Goal: Task Accomplishment & Management: Complete application form

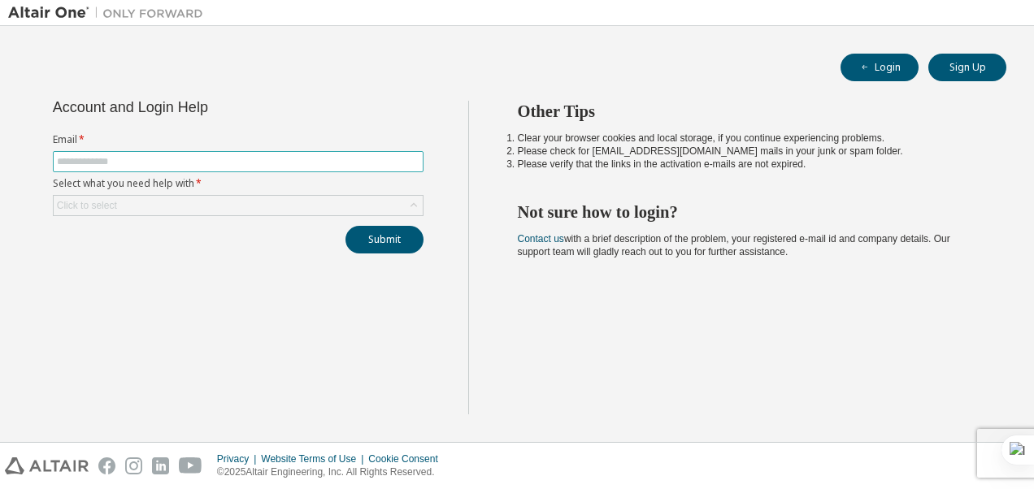
click at [182, 162] on input "text" at bounding box center [238, 161] width 362 height 13
type input "**********"
click at [141, 202] on div "Click to select" at bounding box center [238, 206] width 369 height 20
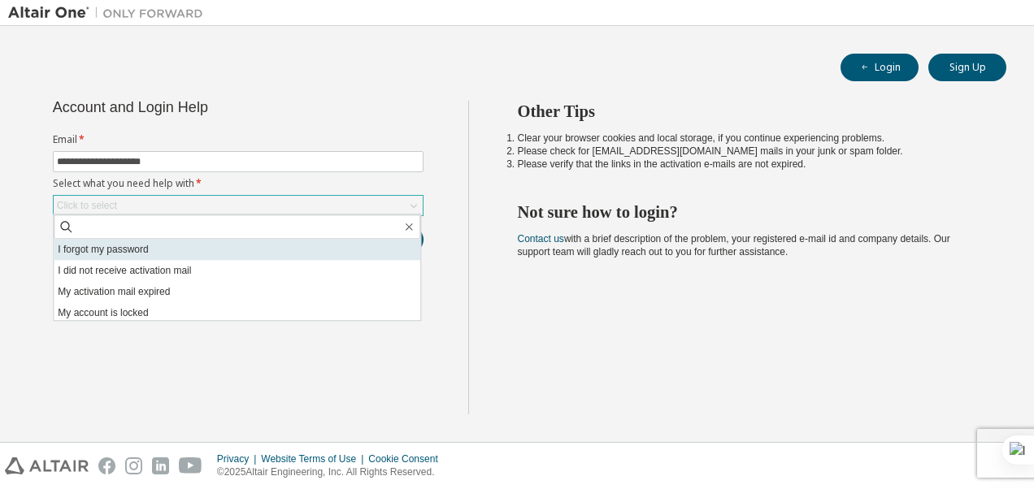
click at [116, 249] on li "I forgot my password" at bounding box center [237, 249] width 367 height 21
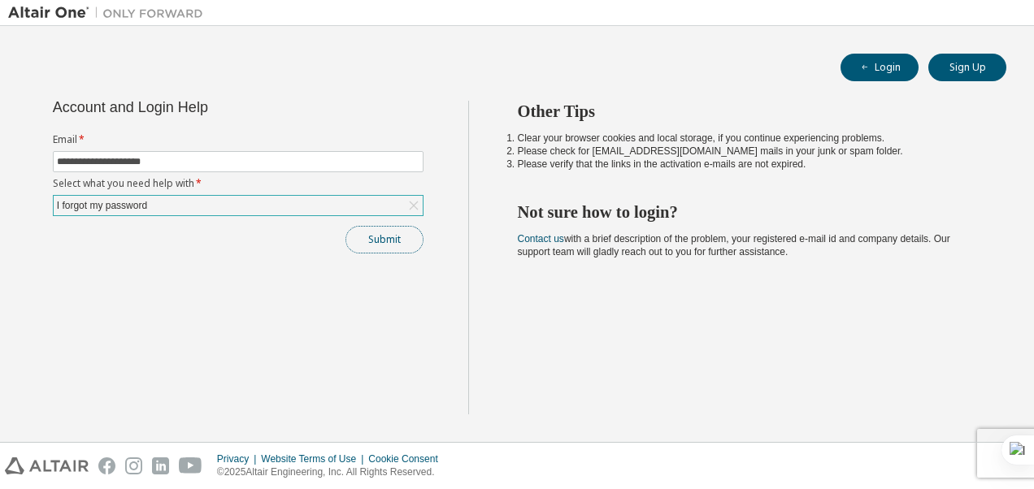
click at [381, 245] on button "Submit" at bounding box center [384, 240] width 78 height 28
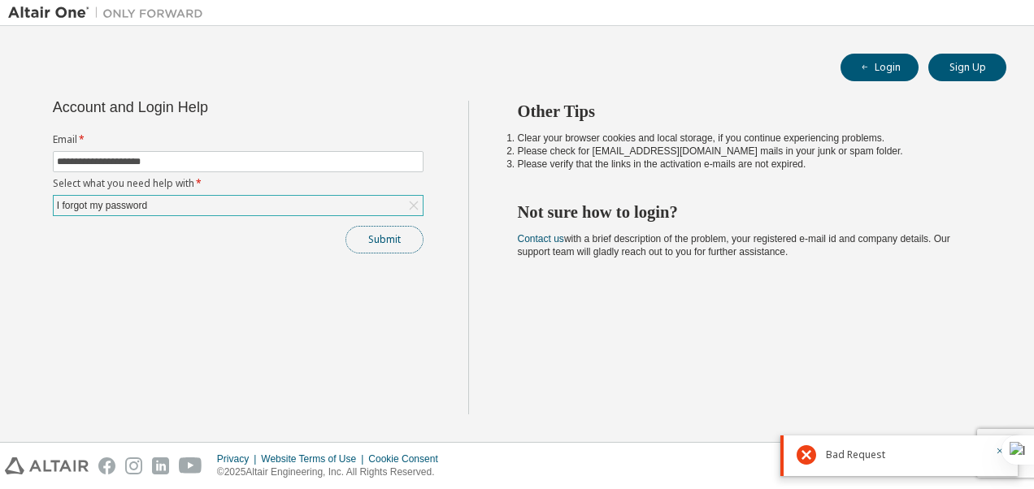
click at [381, 245] on button "Submit" at bounding box center [384, 240] width 78 height 28
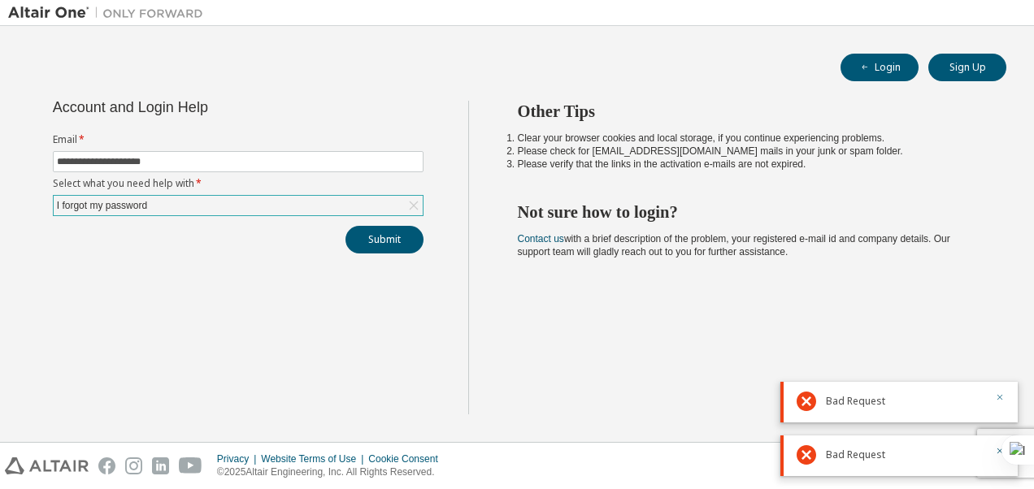
click at [1000, 400] on icon "button" at bounding box center [1000, 398] width 10 height 10
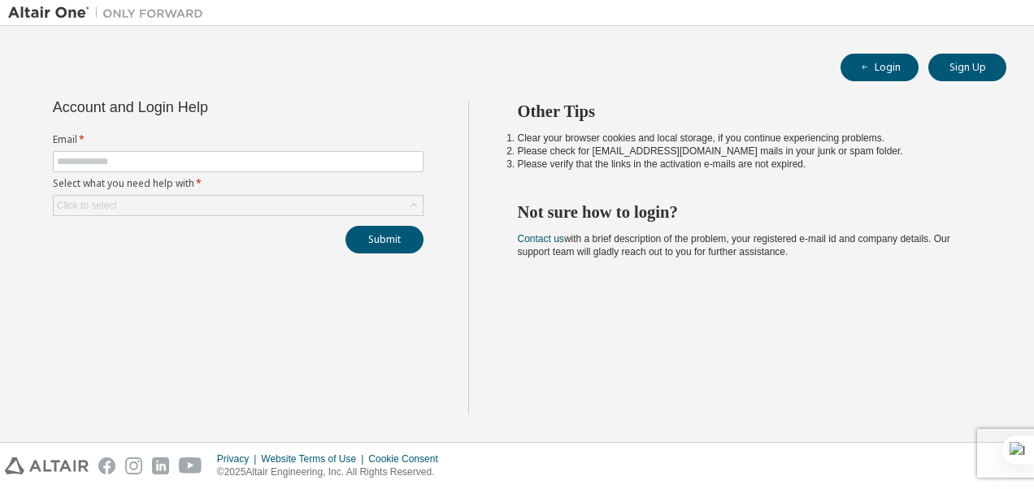
type input "**********"
click at [116, 202] on div "Click to select" at bounding box center [87, 205] width 60 height 13
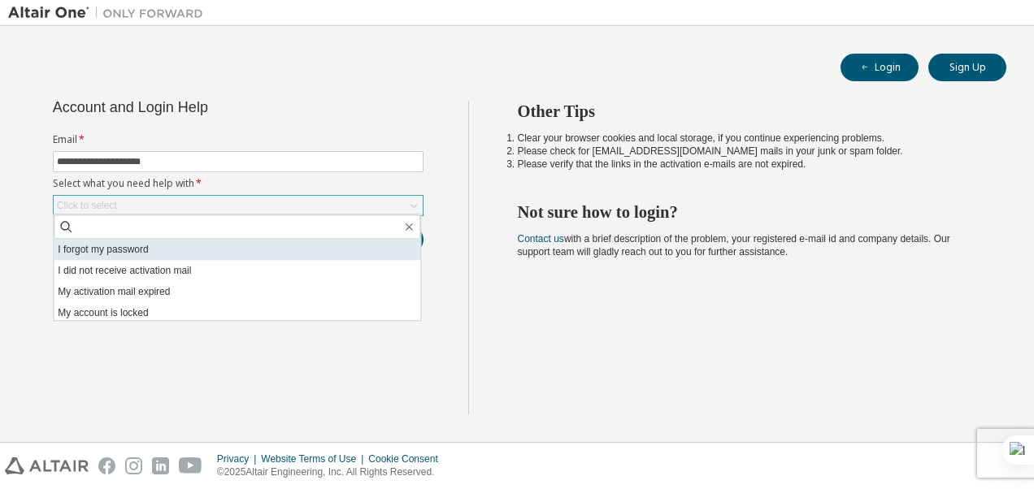
click at [106, 255] on li "I forgot my password" at bounding box center [237, 249] width 367 height 21
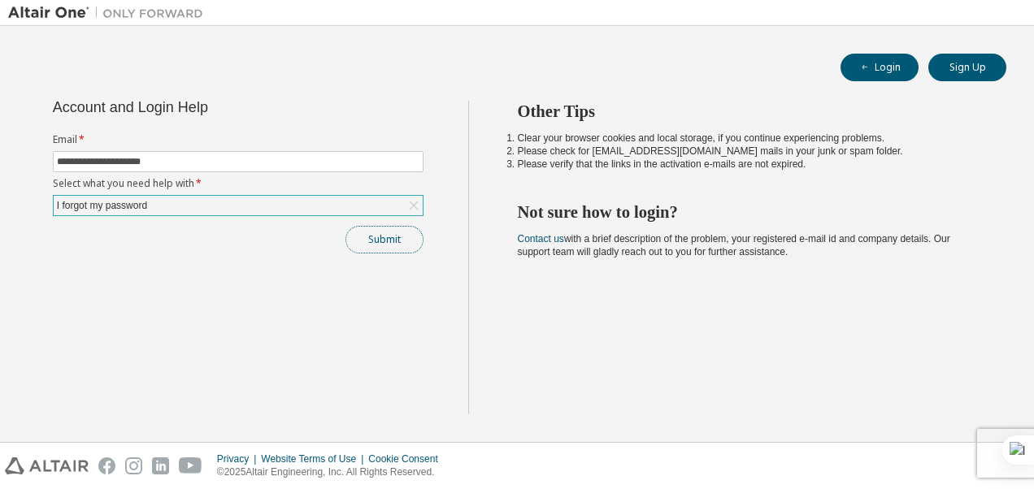
click at [366, 230] on button "Submit" at bounding box center [384, 240] width 78 height 28
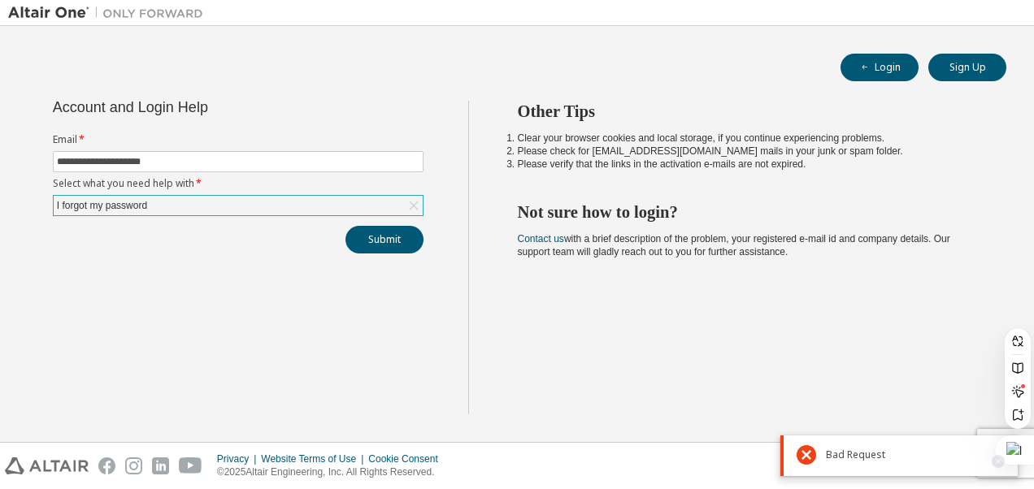
click at [1001, 453] on div at bounding box center [1014, 450] width 39 height 29
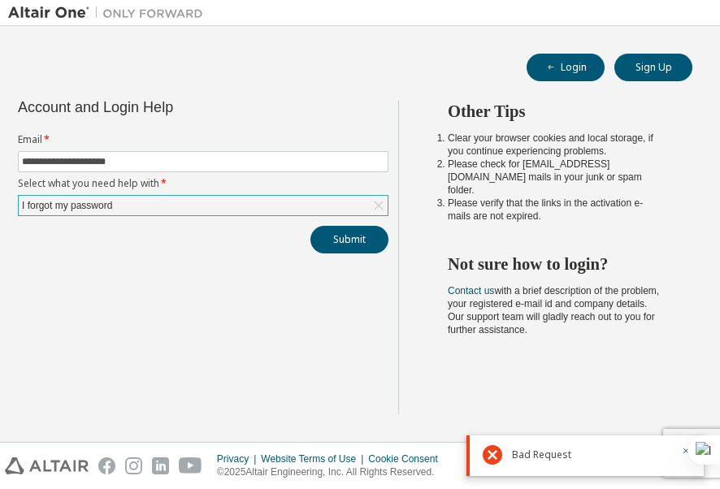
click at [574, 345] on div "Other Tips Clear your browser cookies and local storage, if you continue experi…" at bounding box center [555, 258] width 314 height 314
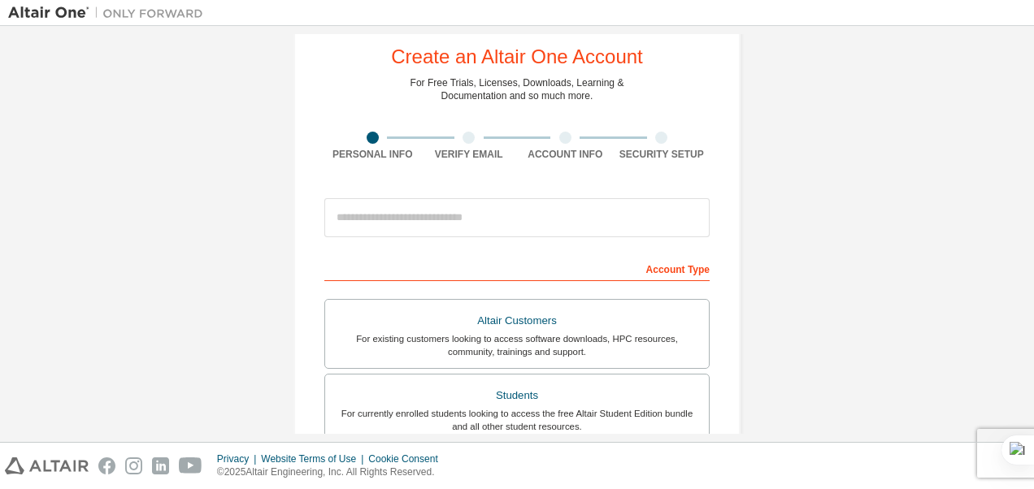
scroll to position [81, 0]
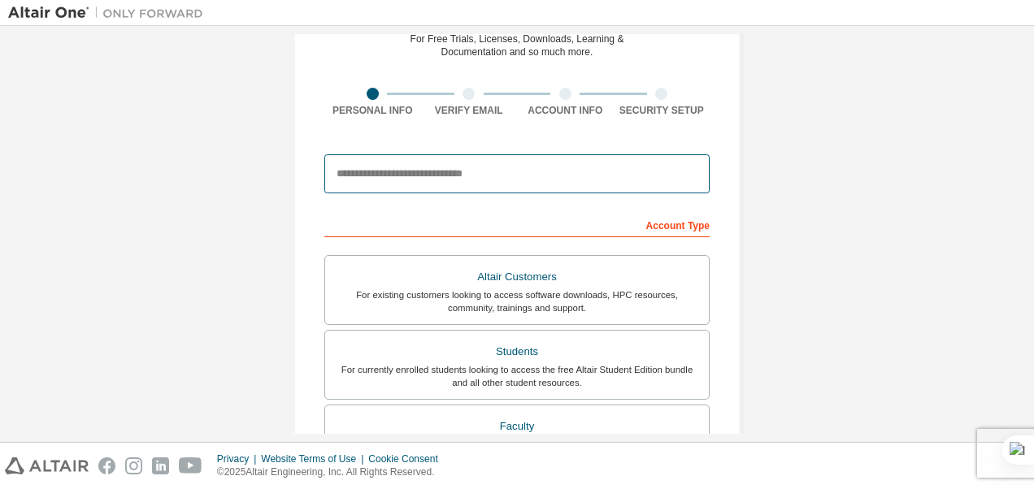
click at [445, 184] on input "email" at bounding box center [516, 173] width 385 height 39
type input "**********"
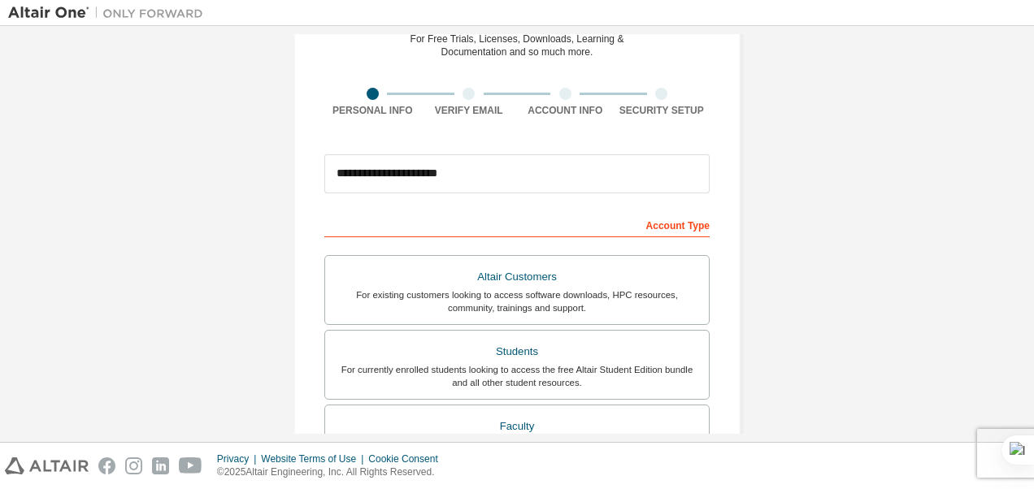
type input "*******"
type input "****"
type input "**********"
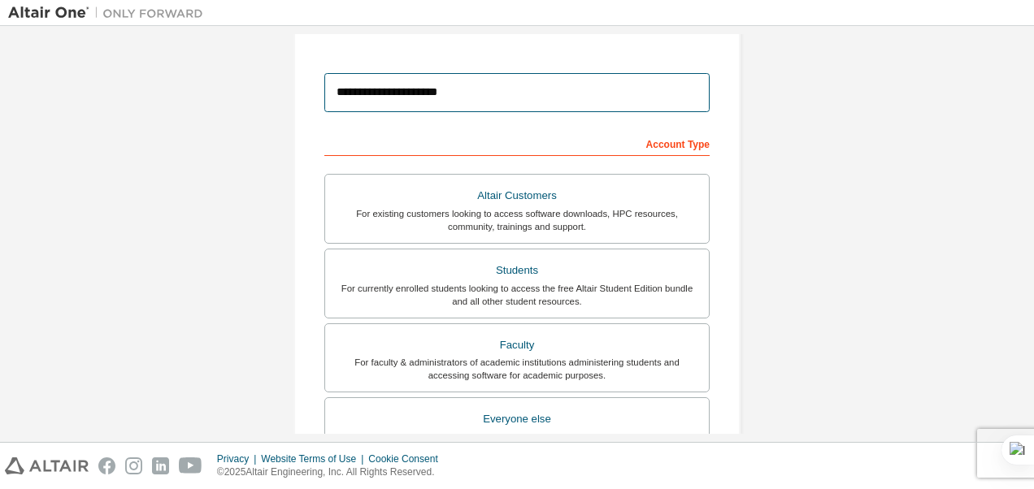
scroll to position [244, 0]
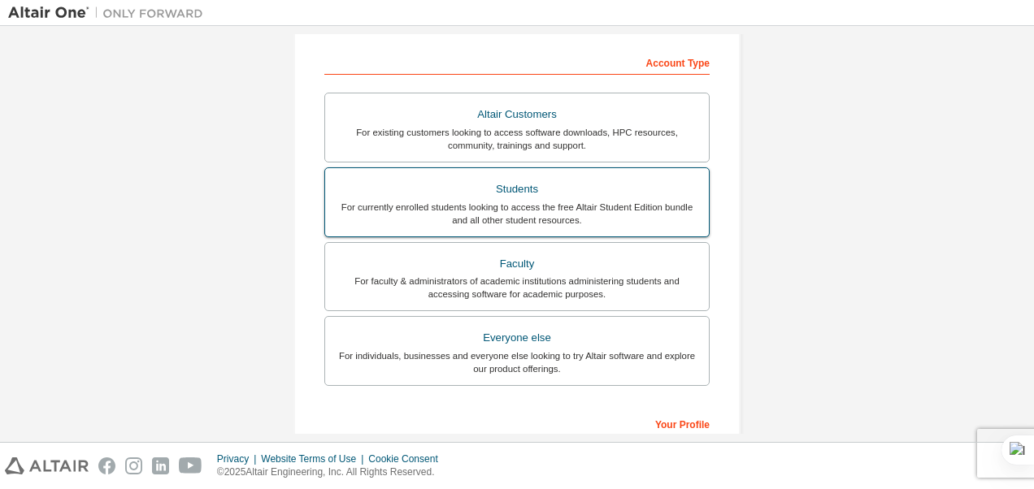
click at [546, 191] on div "Students" at bounding box center [517, 189] width 364 height 23
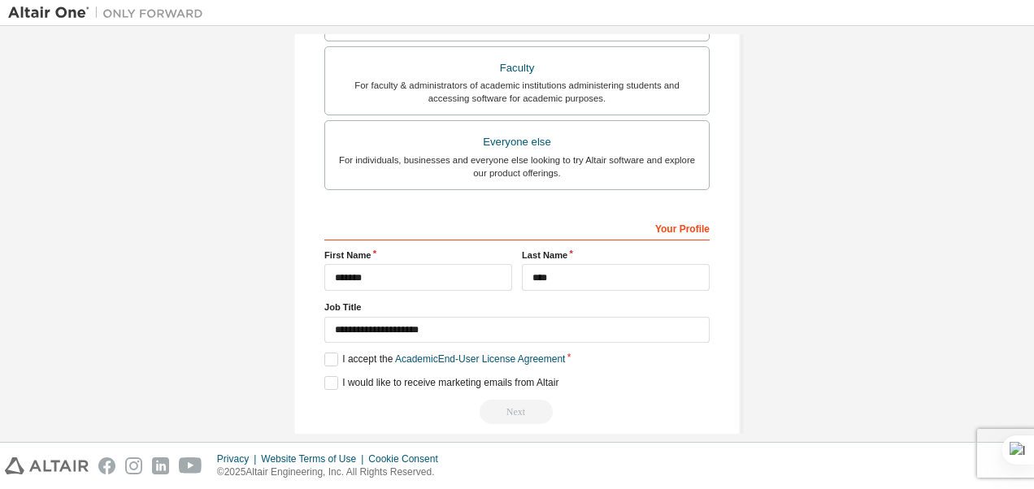
scroll to position [457, 0]
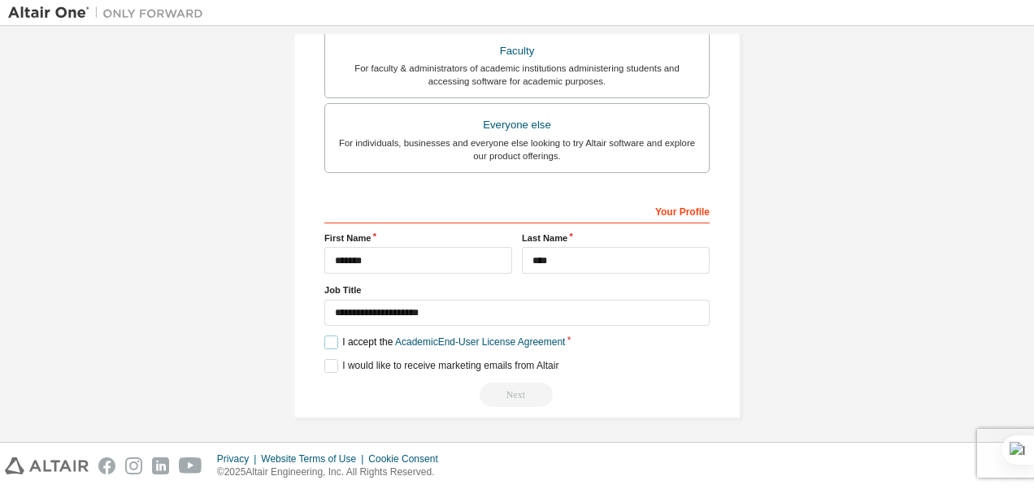
click at [332, 342] on label "I accept the Academic End-User License Agreement" at bounding box center [444, 343] width 241 height 14
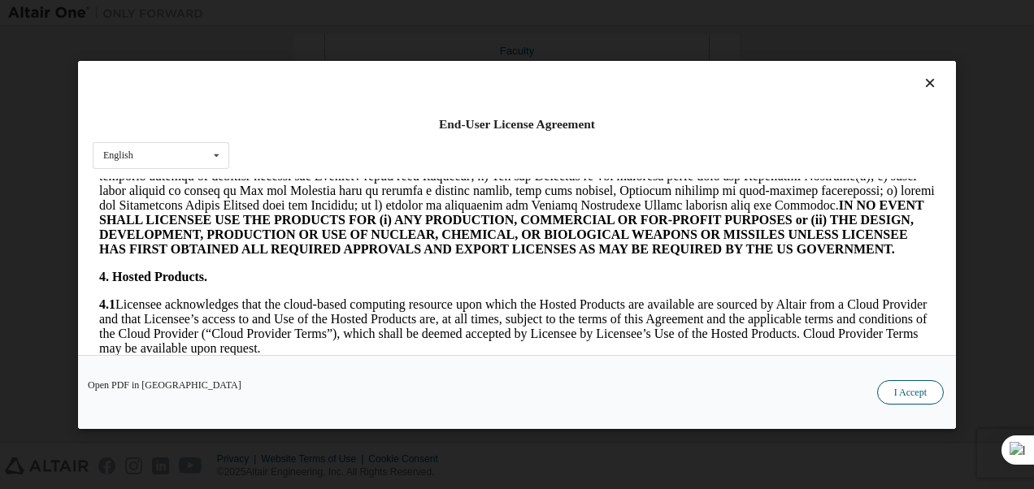
scroll to position [1300, 0]
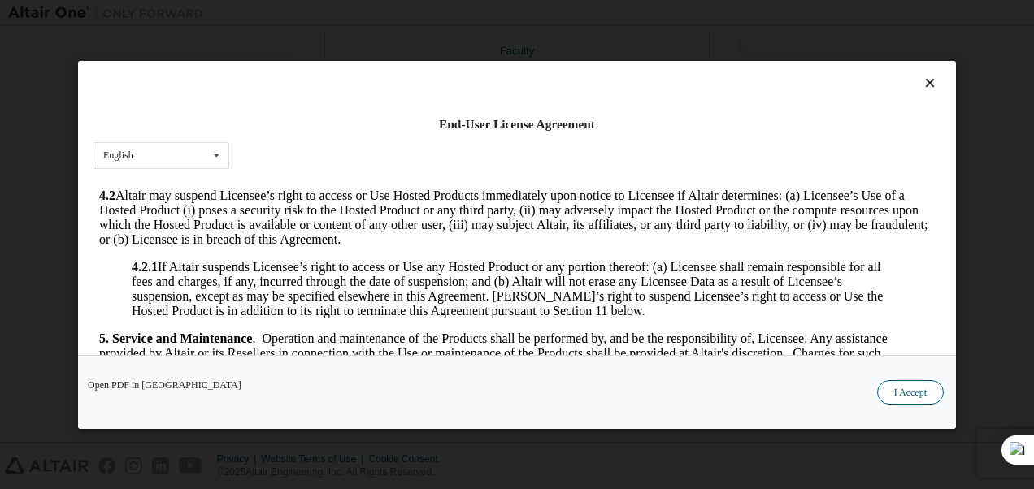
click at [900, 392] on button "I Accept" at bounding box center [910, 392] width 67 height 24
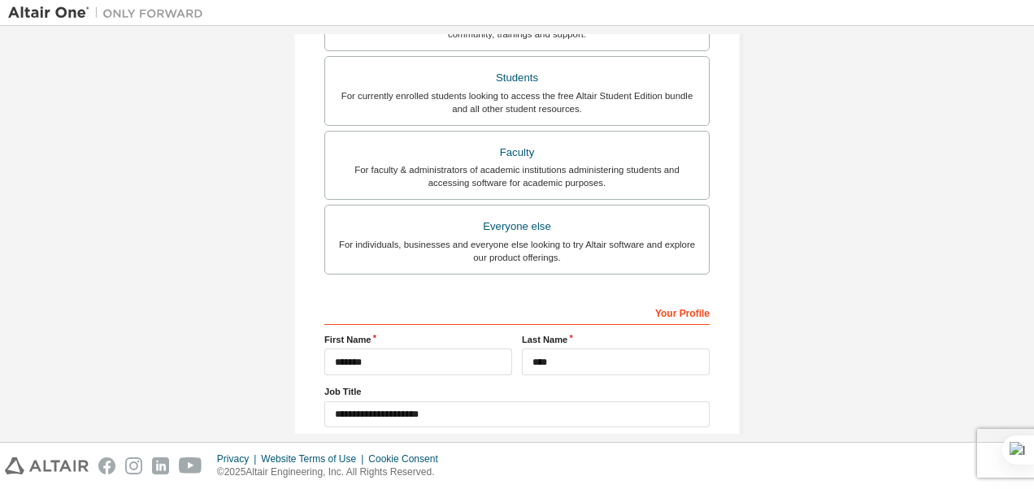
scroll to position [457, 0]
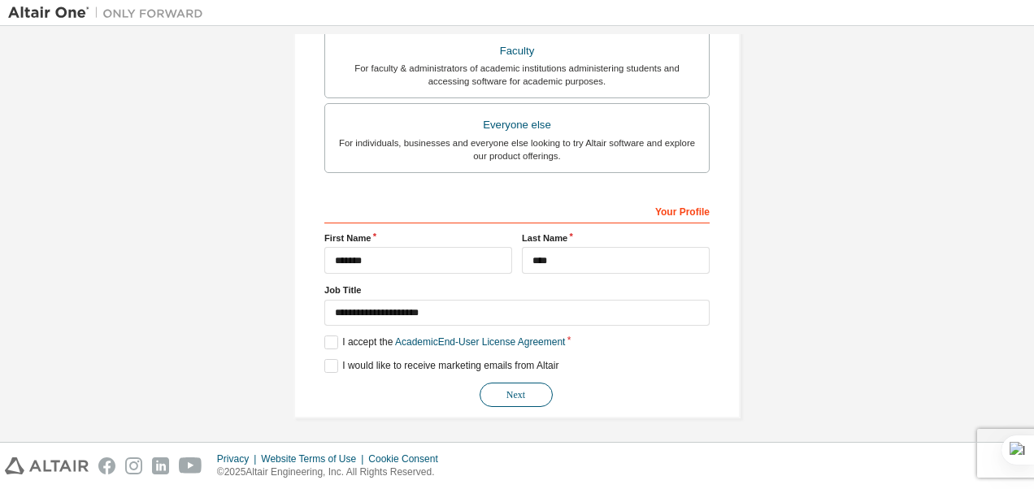
click at [532, 386] on button "Next" at bounding box center [515, 395] width 73 height 24
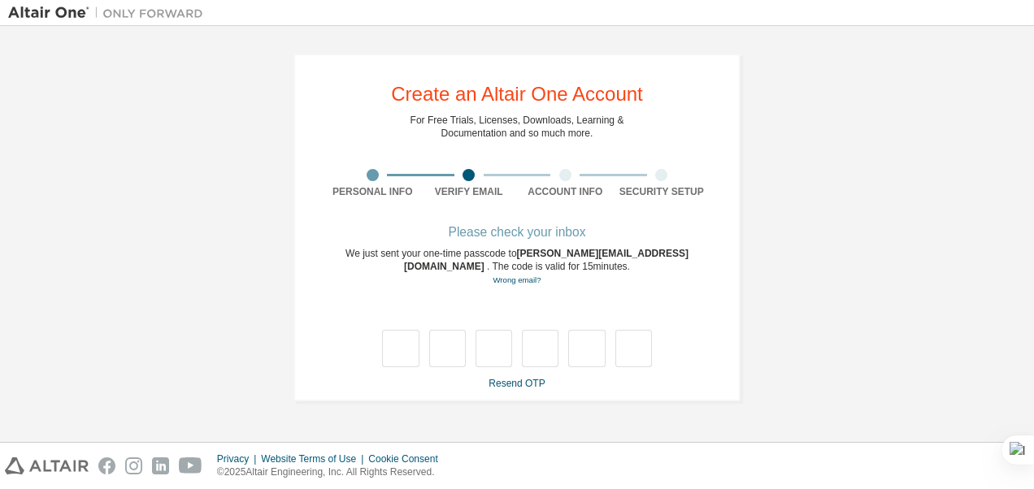
scroll to position [0, 0]
type input "*"
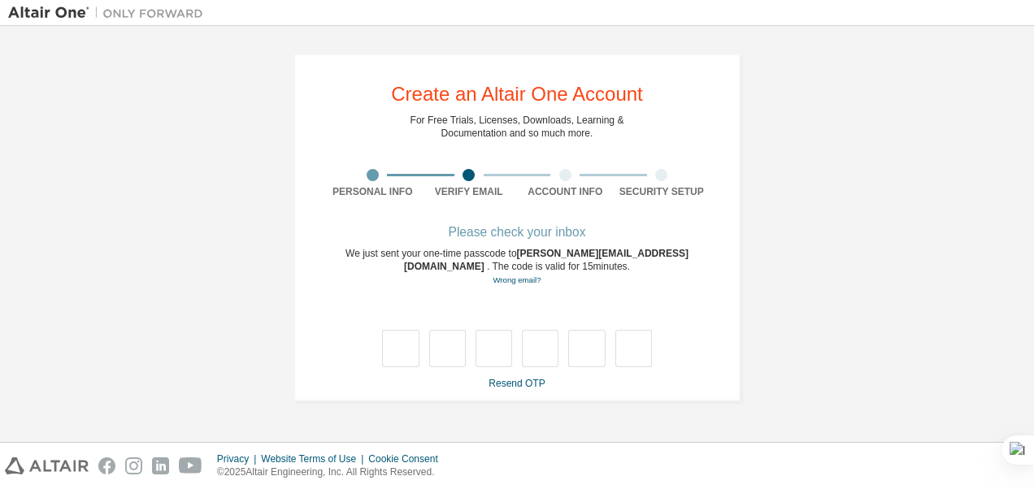
type input "*"
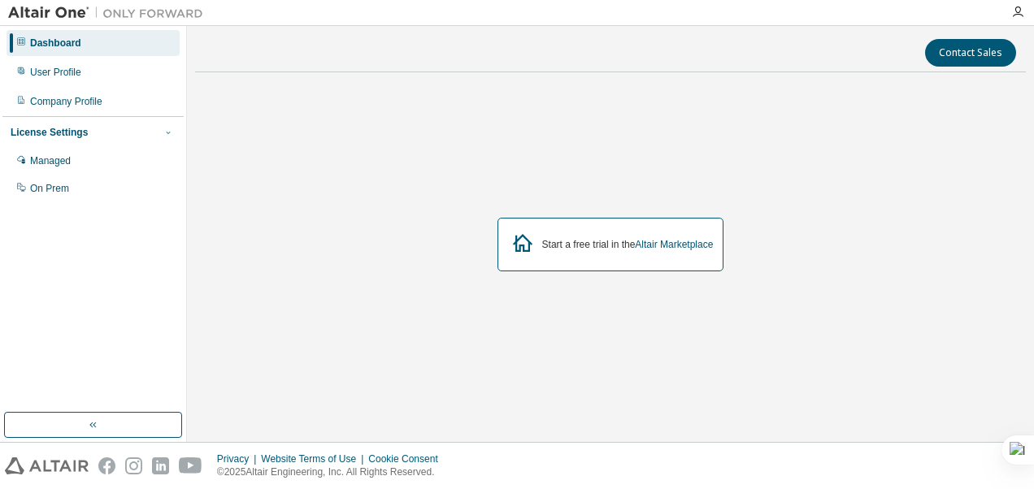
click at [167, 137] on icon "button" at bounding box center [168, 133] width 10 height 10
click at [76, 155] on div "Managed" at bounding box center [93, 161] width 173 height 26
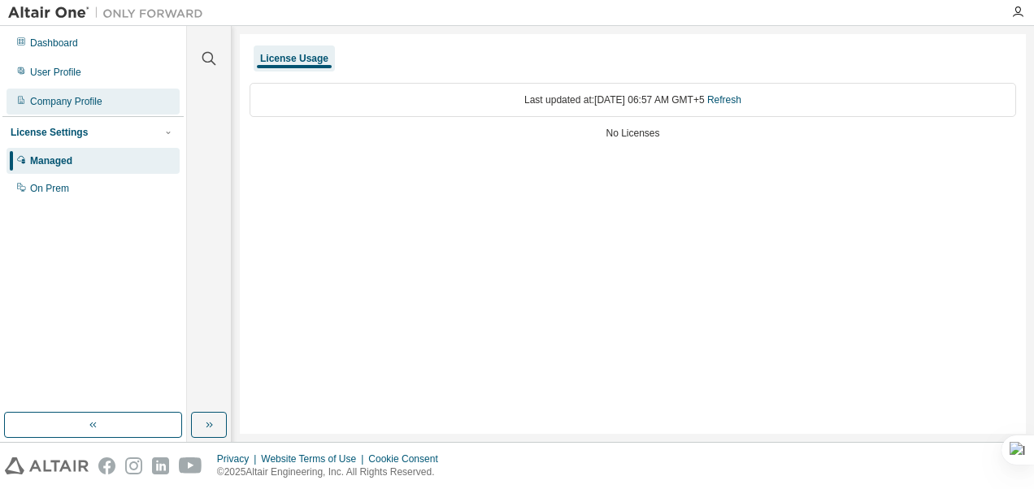
click at [95, 111] on div "Company Profile" at bounding box center [93, 102] width 173 height 26
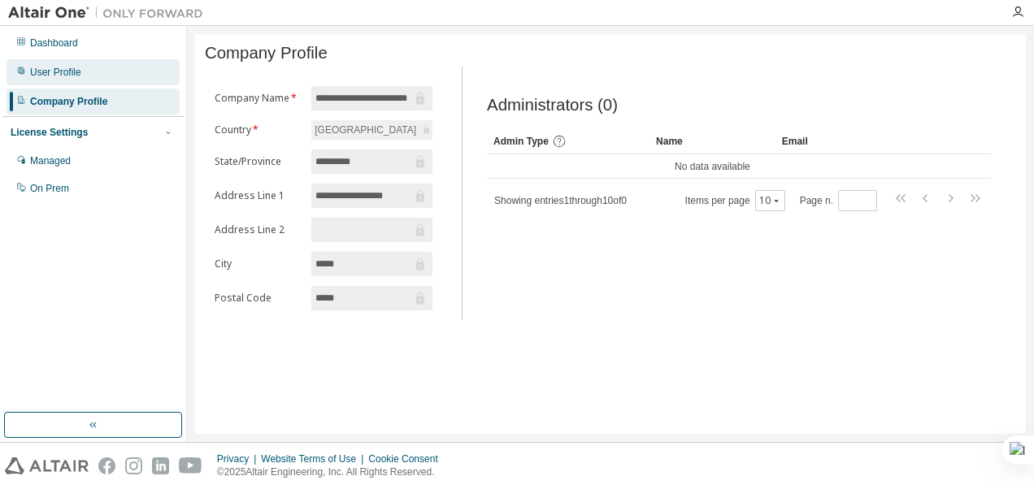
click at [72, 72] on div "User Profile" at bounding box center [55, 72] width 51 height 13
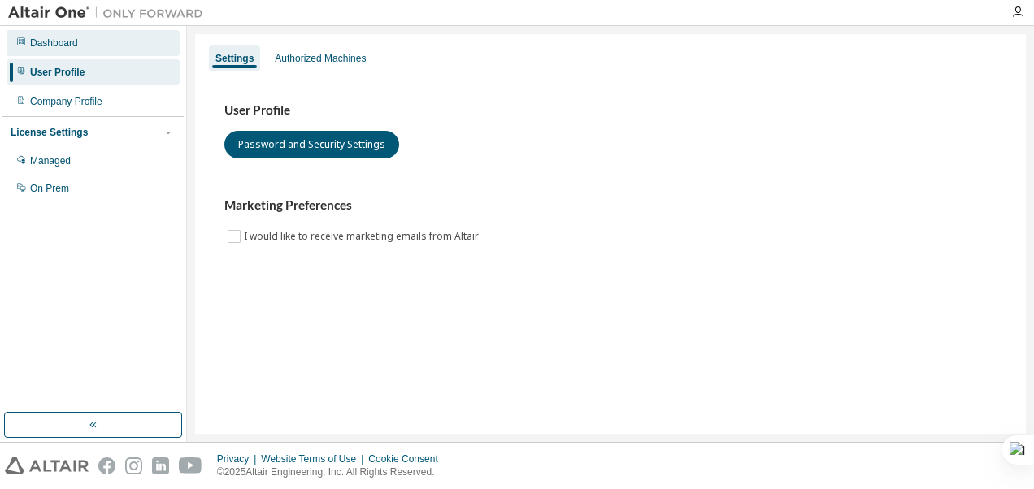
click at [67, 49] on div "Dashboard" at bounding box center [54, 43] width 48 height 13
